Goal: Task Accomplishment & Management: Use online tool/utility

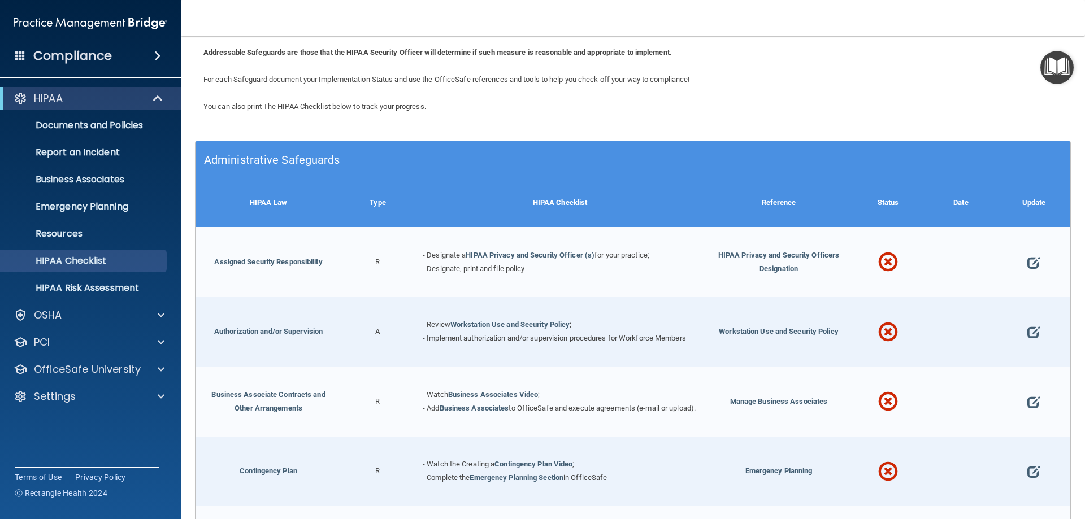
scroll to position [169, 0]
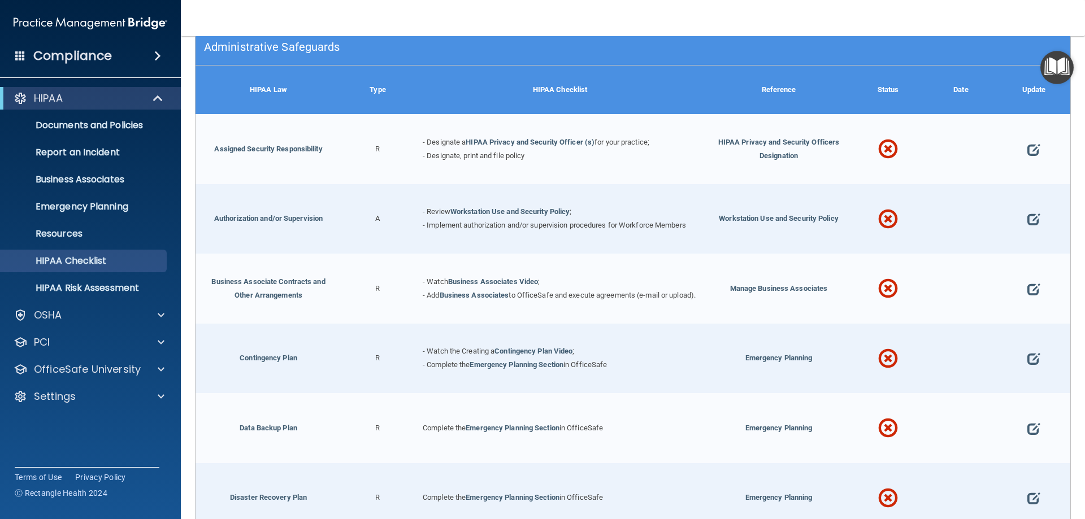
click at [881, 142] on span at bounding box center [888, 149] width 20 height 49
click at [565, 143] on link "HIPAA Privacy and Security Officer (s)" at bounding box center [529, 142] width 129 height 8
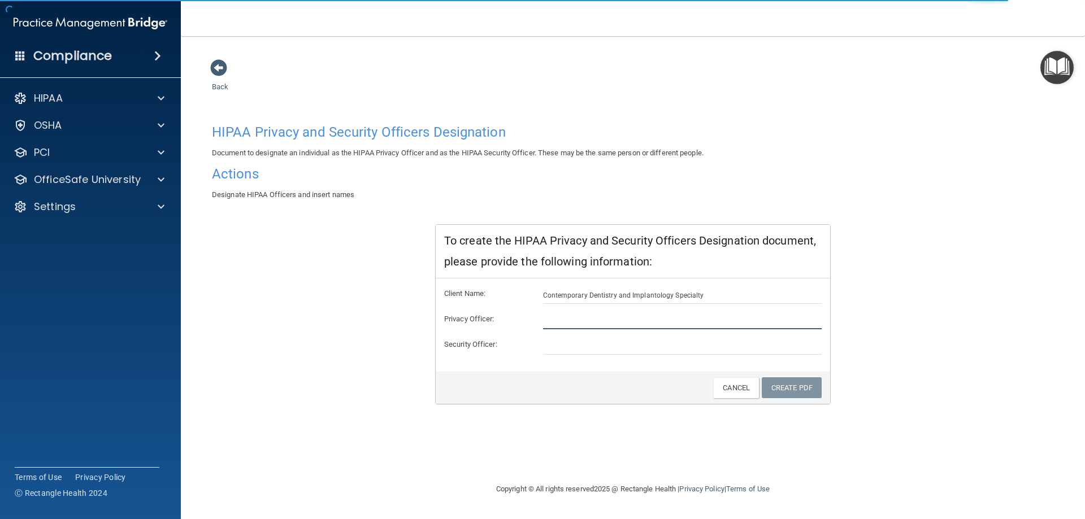
click at [607, 317] on input "text" at bounding box center [682, 320] width 279 height 17
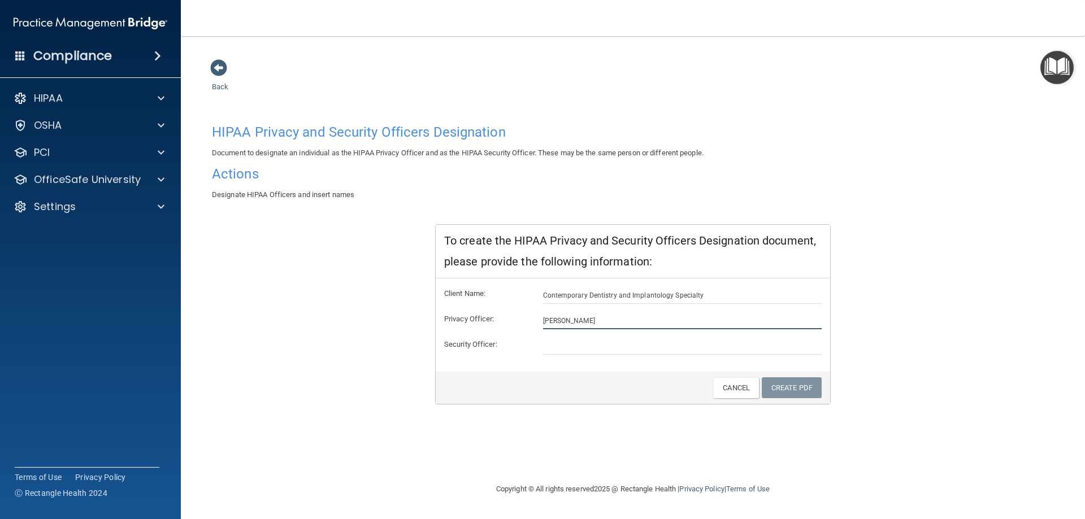
type input "[PERSON_NAME]"
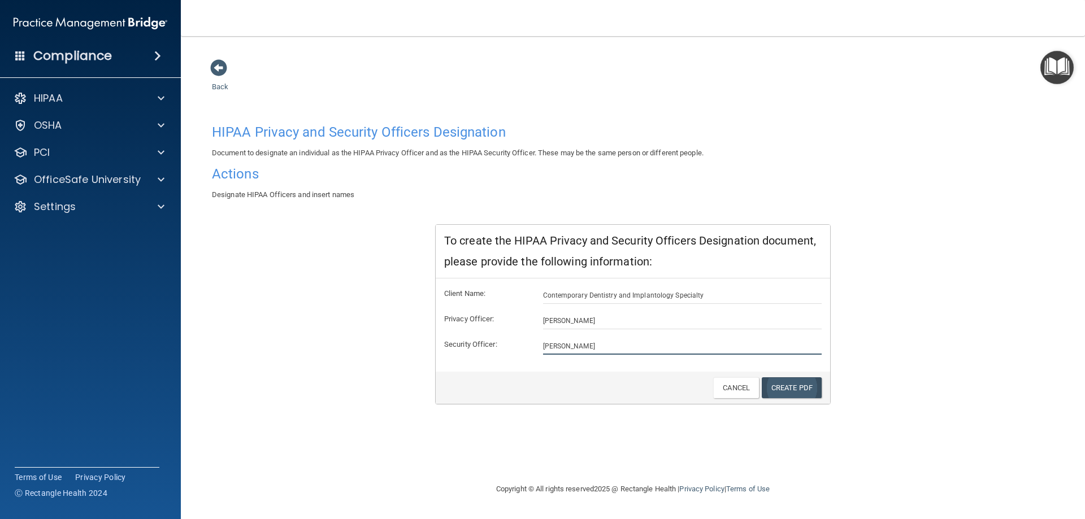
type input "[PERSON_NAME]"
click at [785, 382] on link "Create PDF" at bounding box center [791, 387] width 60 height 21
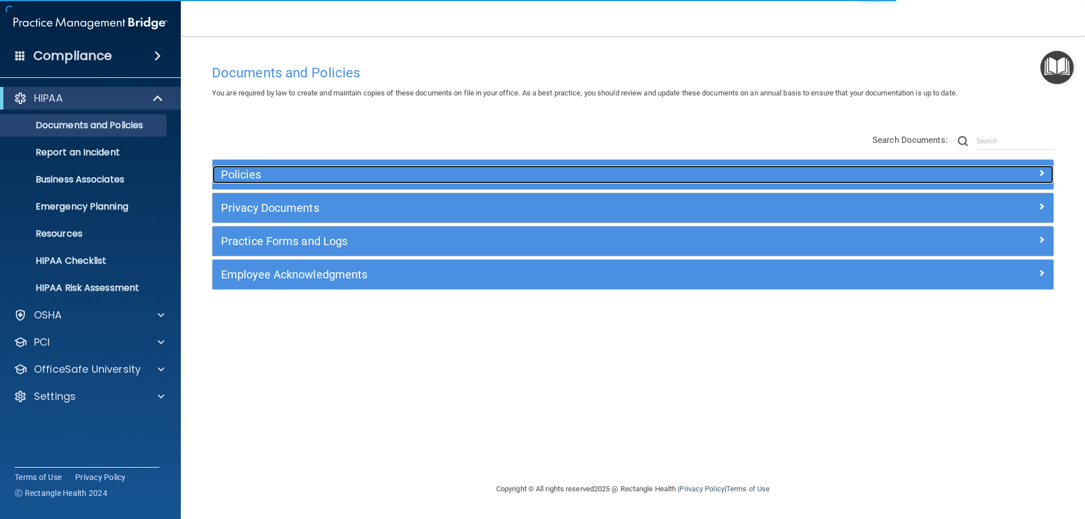
click at [487, 171] on h5 "Policies" at bounding box center [527, 174] width 613 height 12
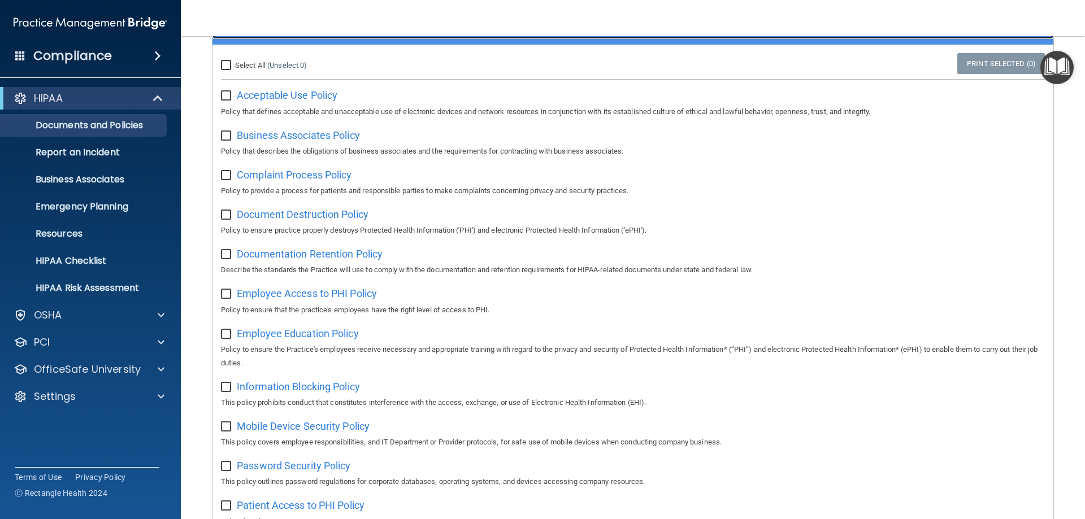
scroll to position [16, 0]
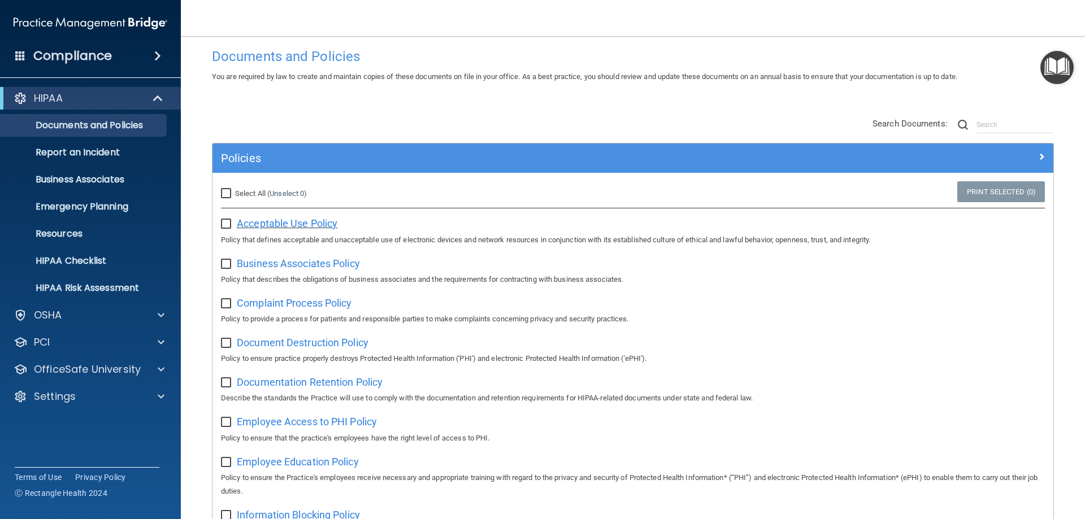
click at [285, 222] on span "Acceptable Use Policy" at bounding box center [287, 223] width 101 height 12
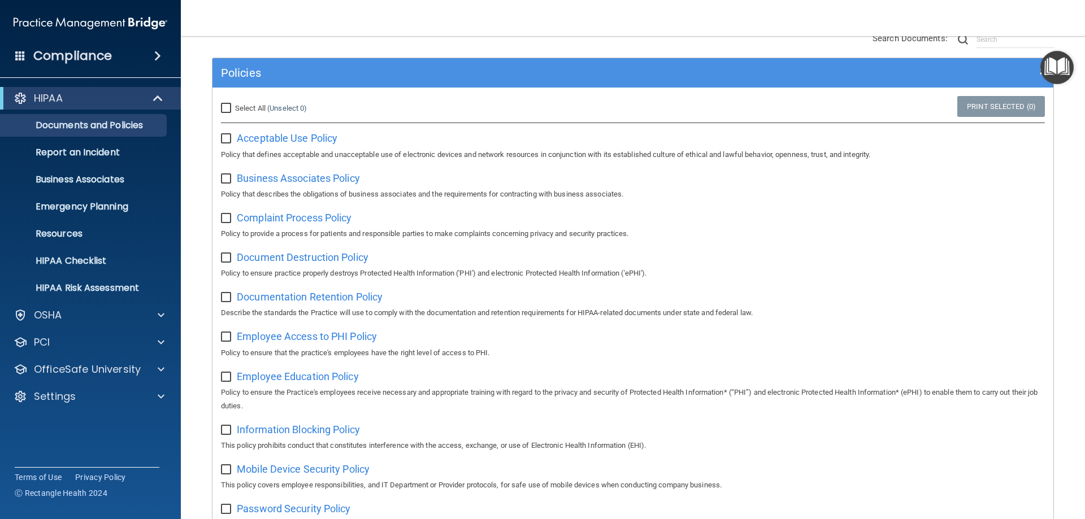
scroll to position [73, 0]
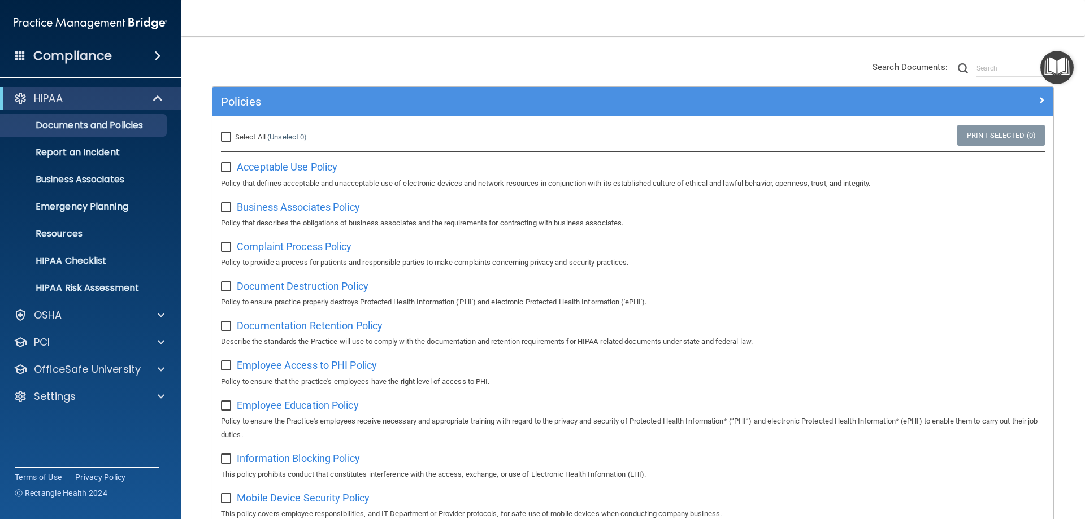
click at [223, 170] on input "checkbox" at bounding box center [227, 167] width 13 height 9
checkbox input "true"
click at [221, 208] on input "checkbox" at bounding box center [227, 207] width 13 height 9
click at [221, 205] on input "checkbox" at bounding box center [227, 207] width 13 height 9
checkbox input "false"
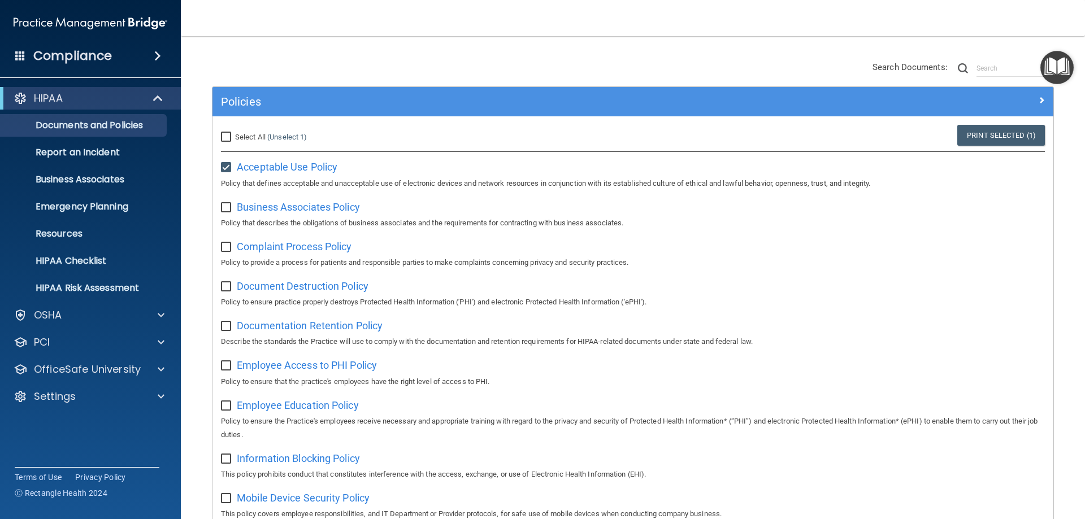
click at [223, 168] on input "checkbox" at bounding box center [227, 167] width 13 height 9
checkbox input "false"
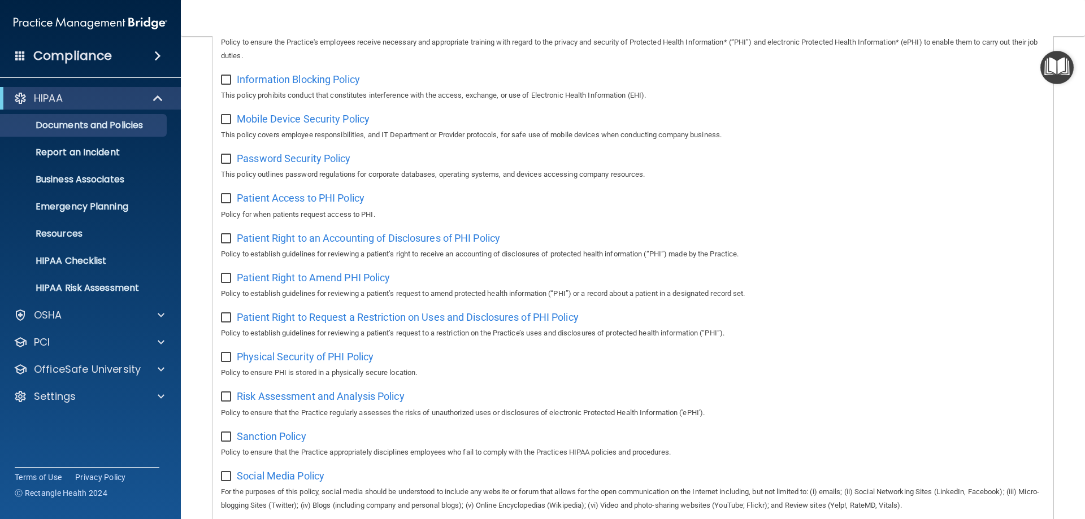
scroll to position [621, 0]
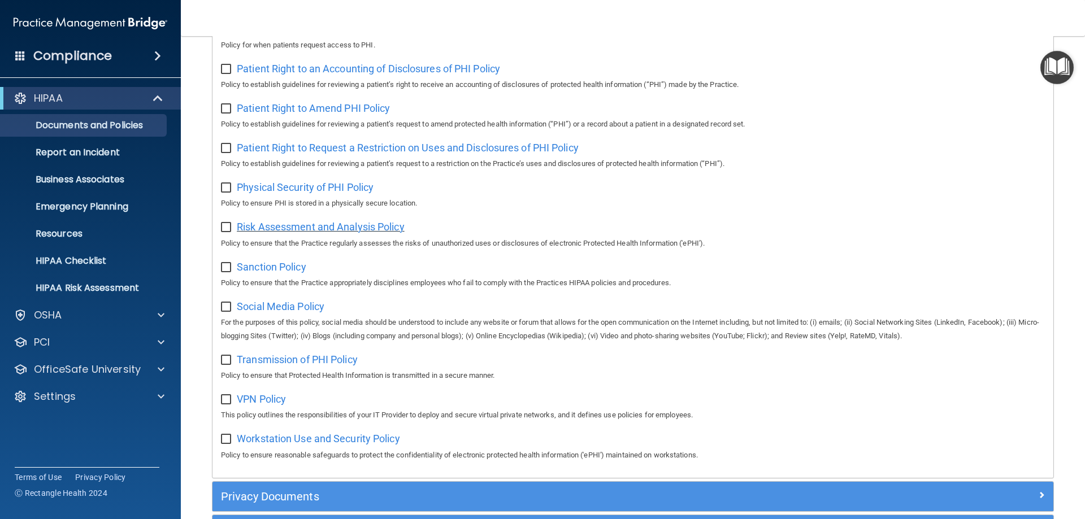
click at [282, 233] on span "Risk Assessment and Analysis Policy" at bounding box center [321, 227] width 168 height 12
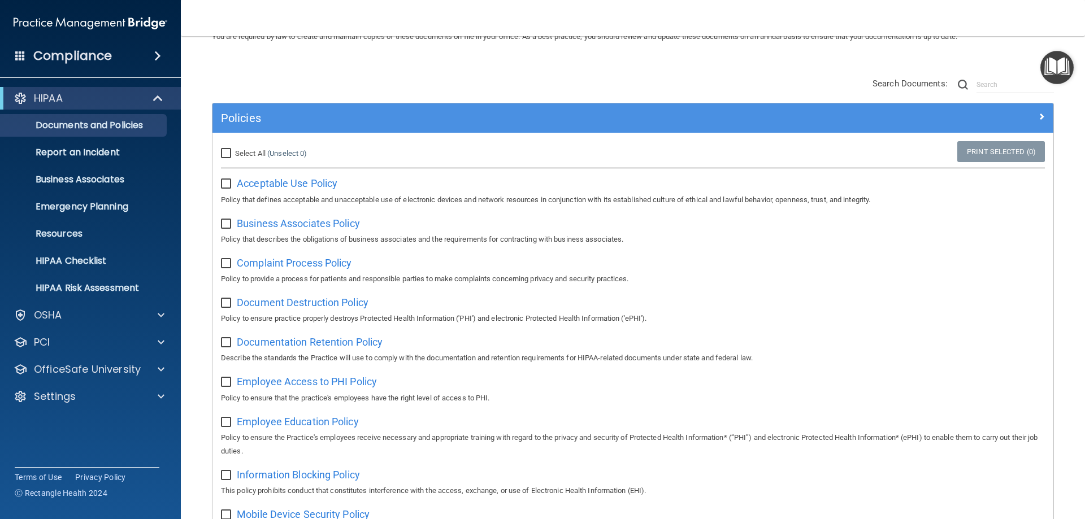
scroll to position [0, 0]
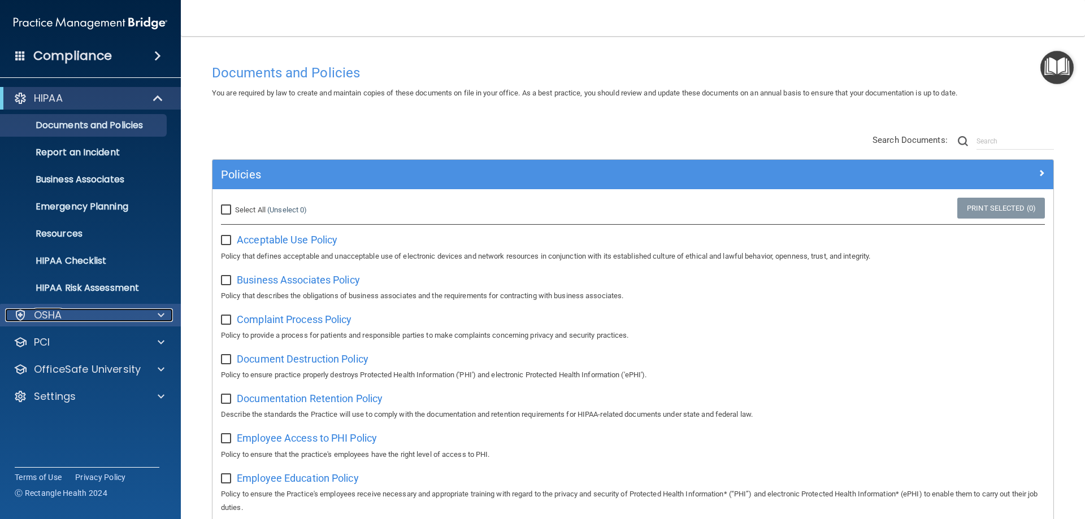
click at [141, 311] on div "OSHA" at bounding box center [75, 315] width 140 height 14
click at [136, 311] on div "OSHA" at bounding box center [75, 315] width 140 height 14
click at [135, 312] on div "OSHA" at bounding box center [75, 315] width 140 height 14
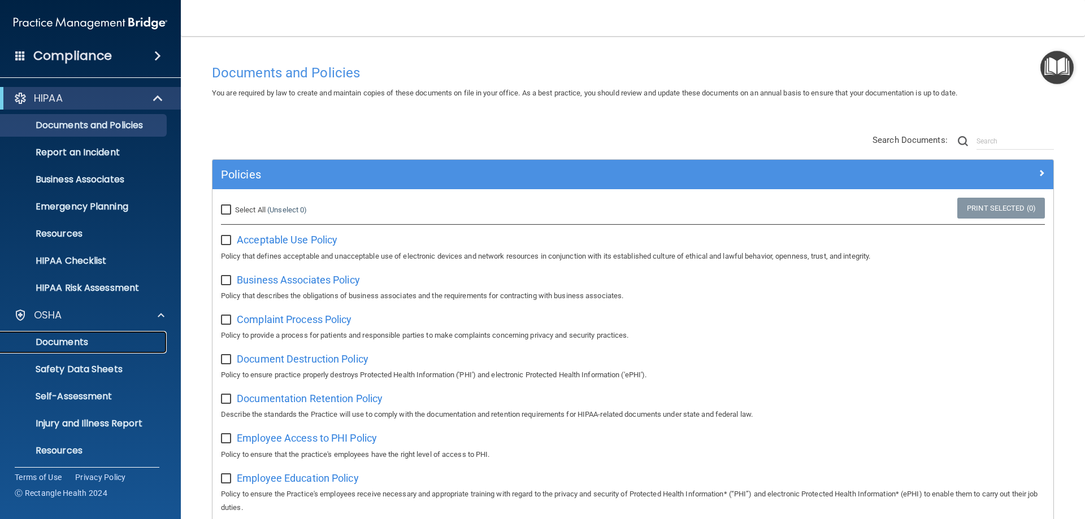
click at [132, 343] on p "Documents" at bounding box center [84, 342] width 154 height 11
